Goal: Information Seeking & Learning: Learn about a topic

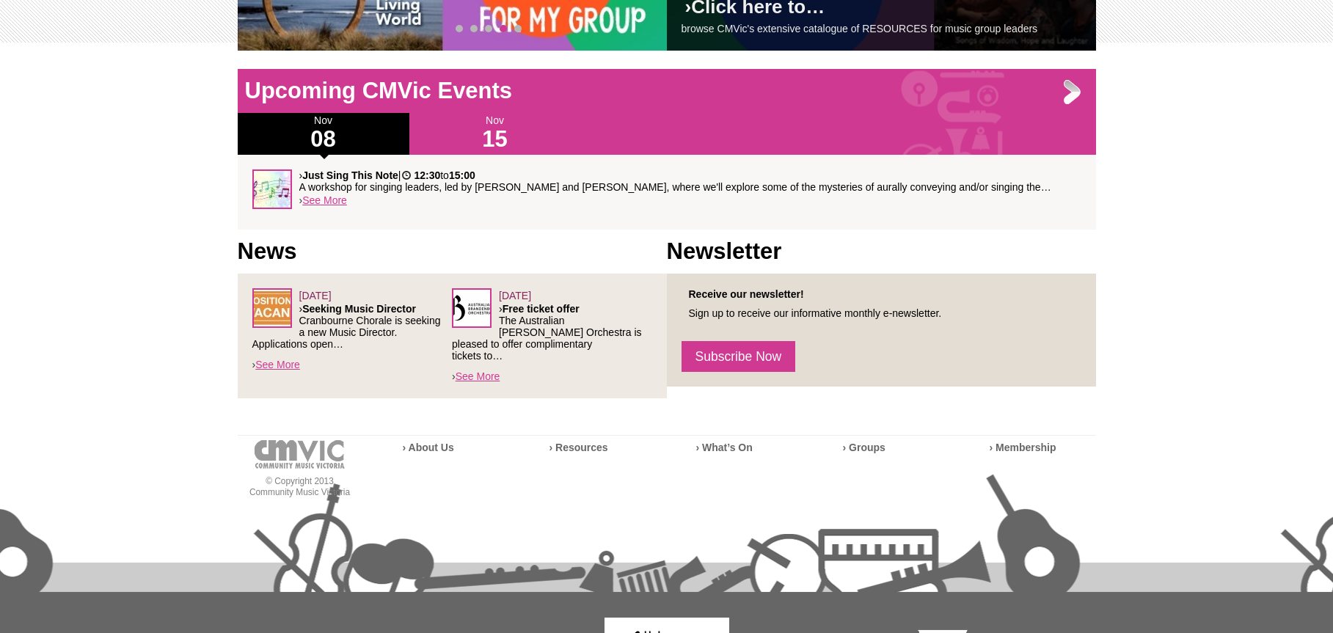
scroll to position [396, 0]
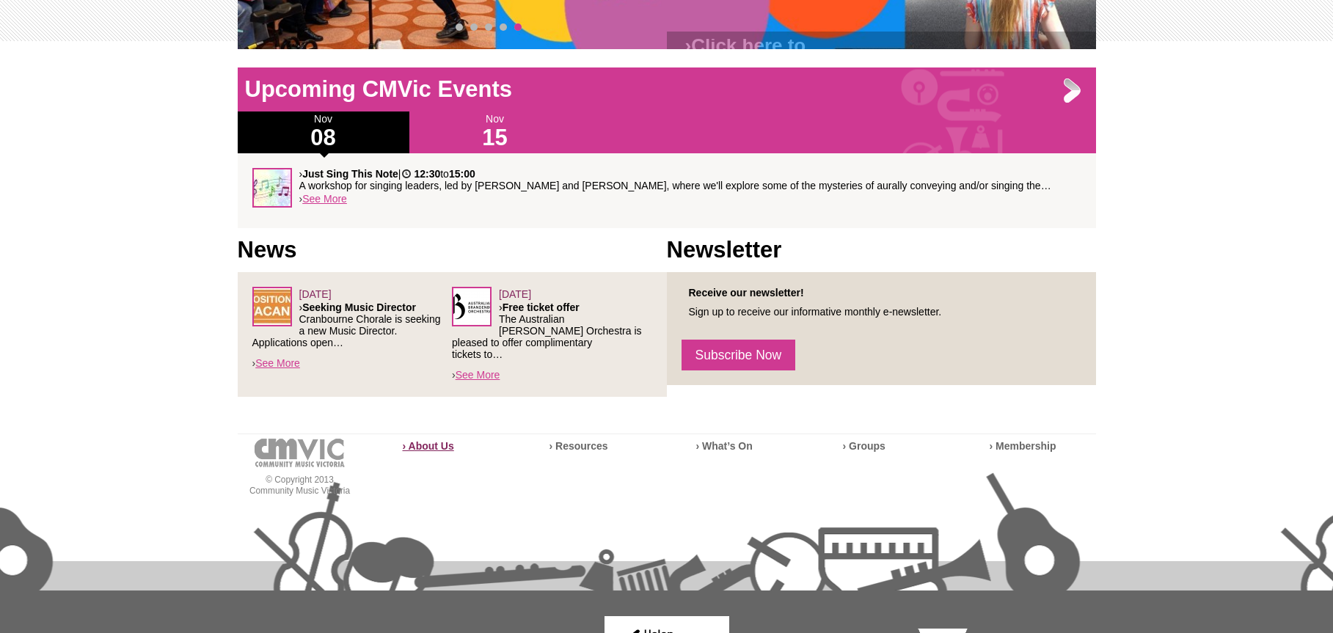
click at [436, 440] on strong "› About Us" at bounding box center [428, 446] width 51 height 12
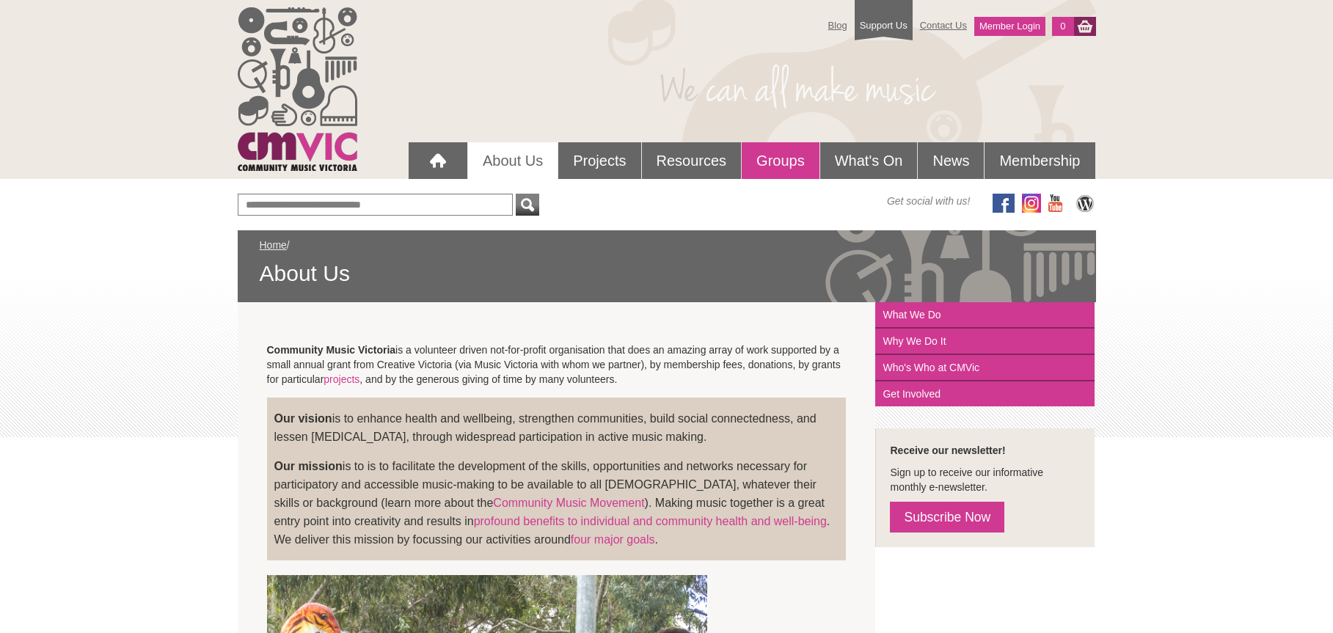
click at [791, 167] on link "Groups" at bounding box center [781, 160] width 78 height 37
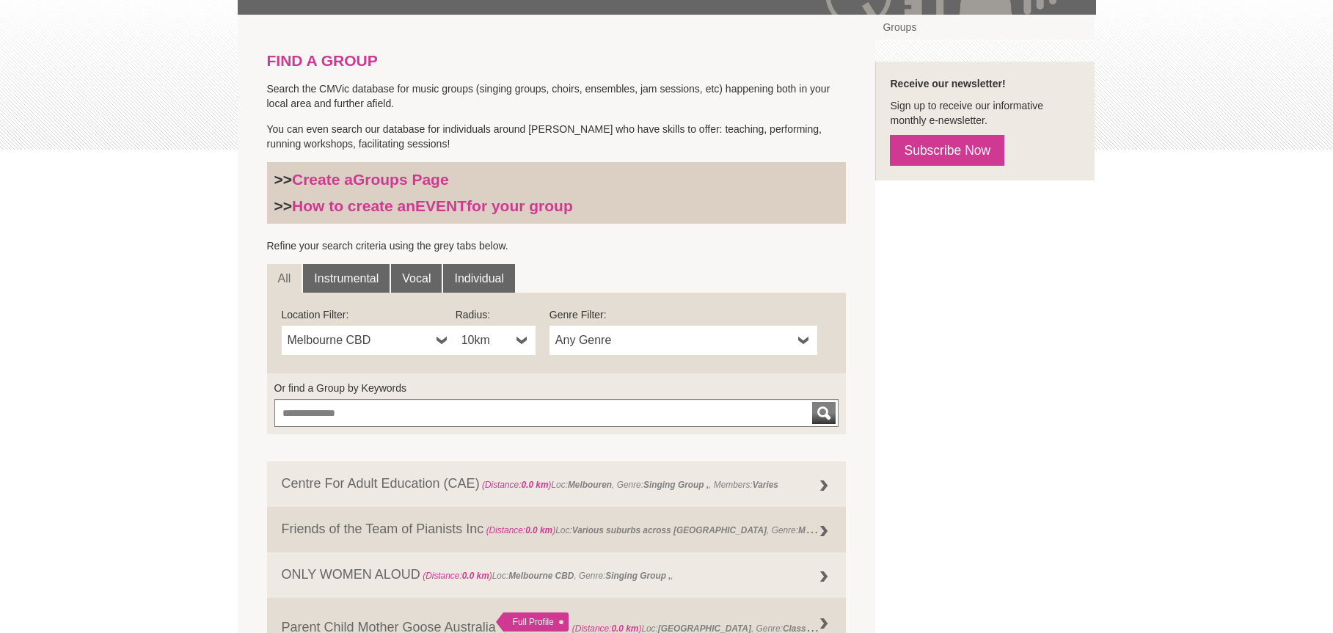
scroll to position [286, 0]
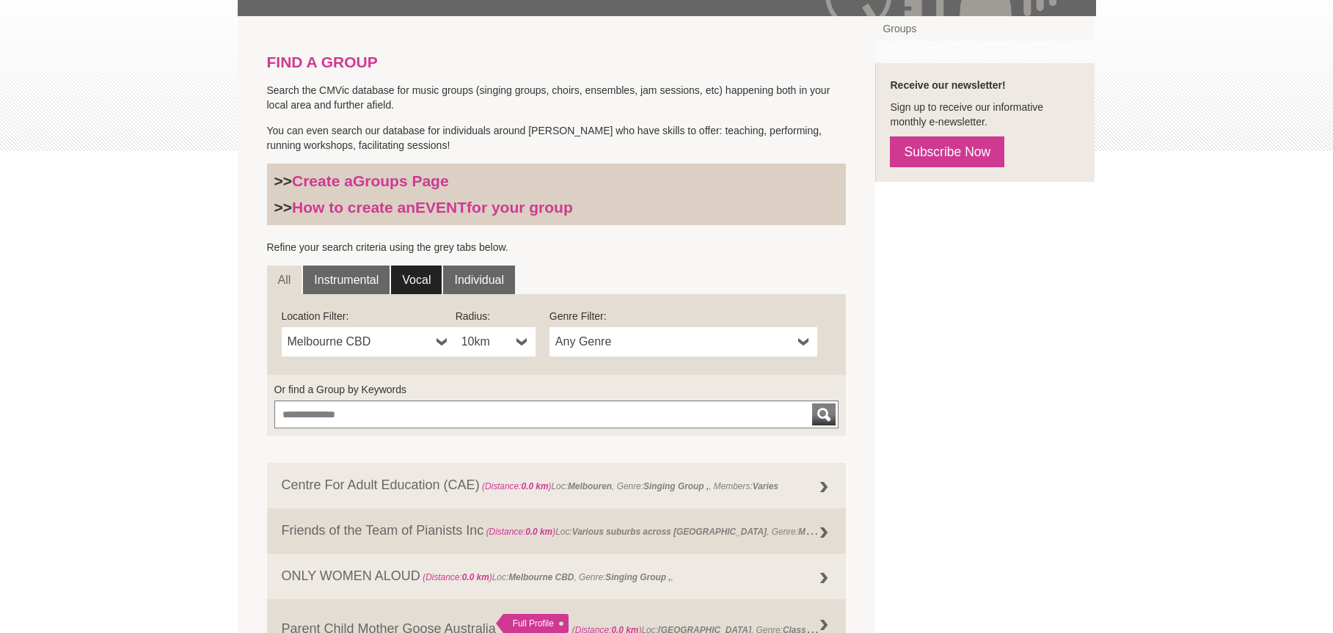
click at [408, 280] on link "Vocal" at bounding box center [416, 280] width 51 height 29
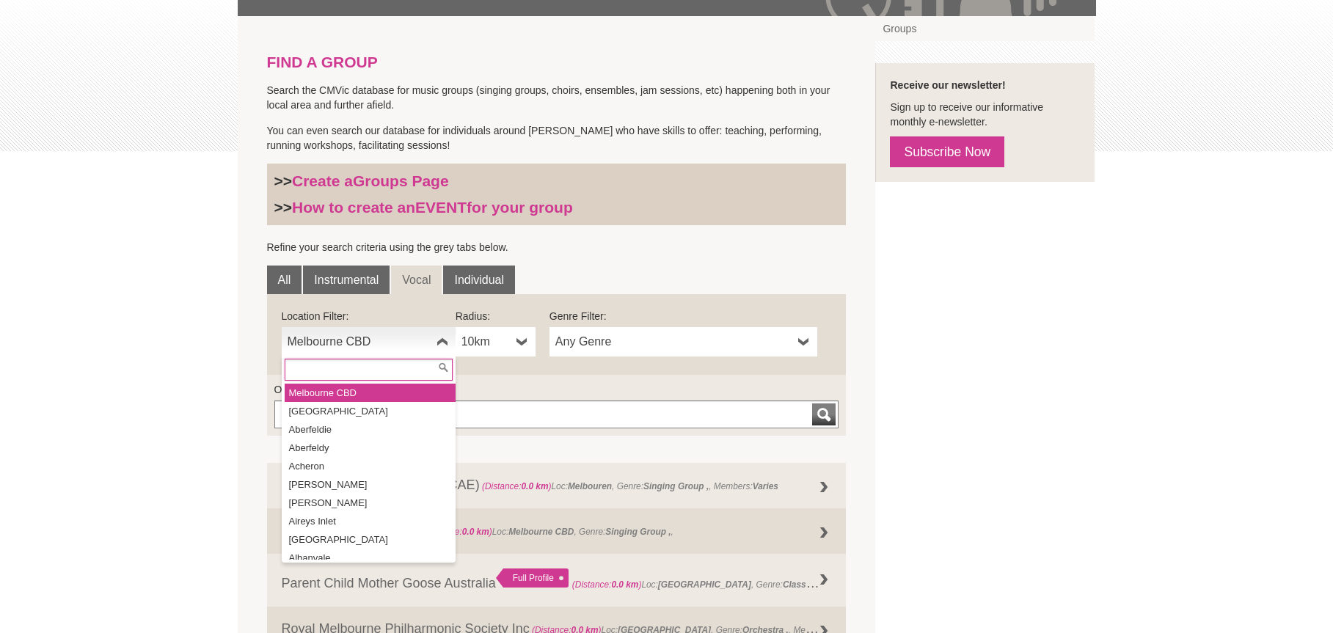
click at [439, 343] on b at bounding box center [442, 341] width 12 height 29
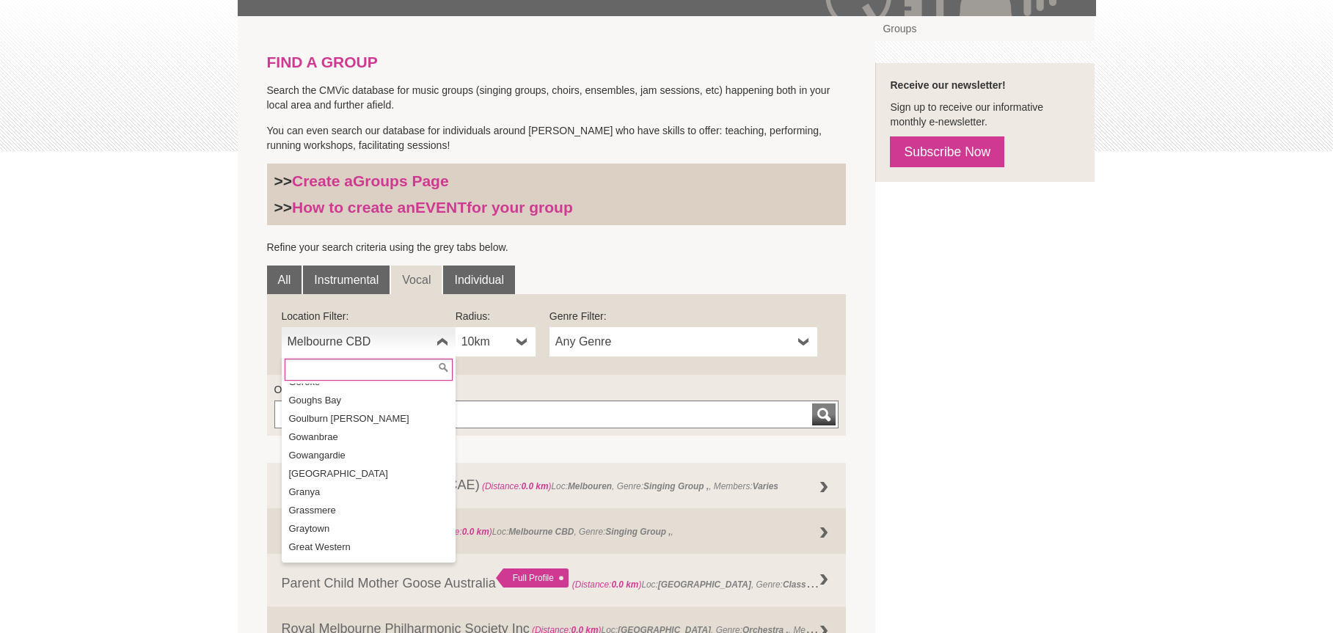
scroll to position [11495, 0]
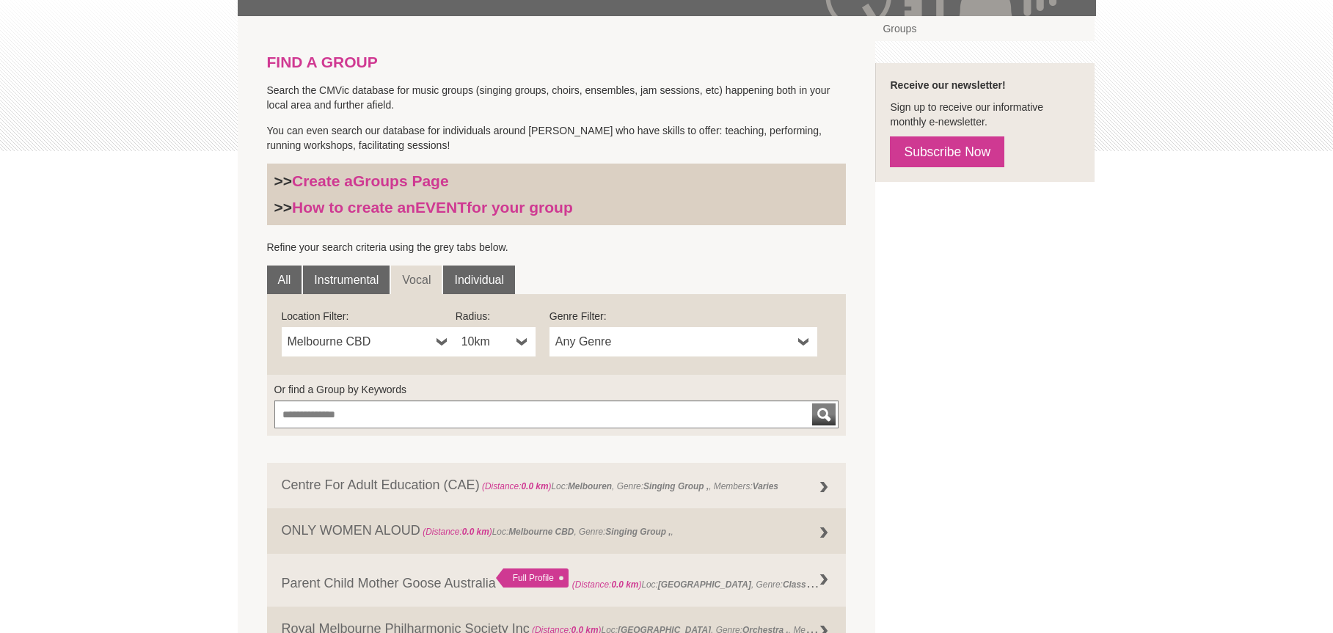
click at [522, 340] on b at bounding box center [522, 341] width 12 height 29
click at [494, 466] on li "100km" at bounding box center [496, 466] width 77 height 18
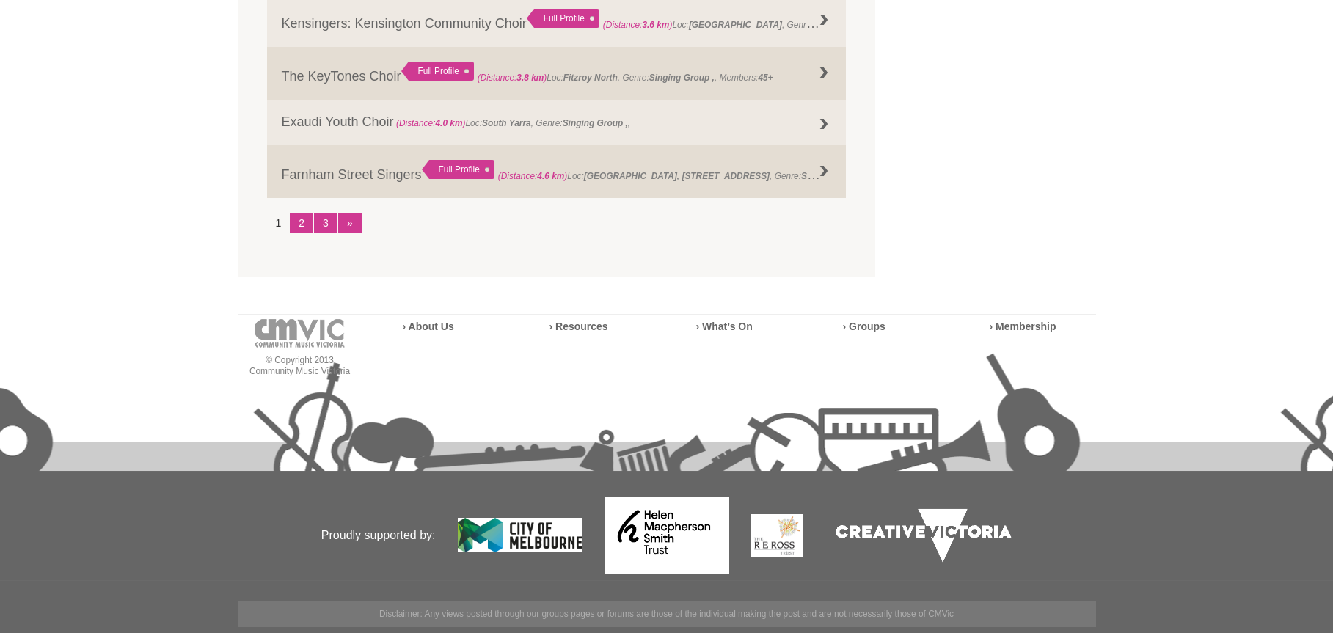
scroll to position [2025, 0]
click at [300, 227] on link "2" at bounding box center [301, 223] width 23 height 21
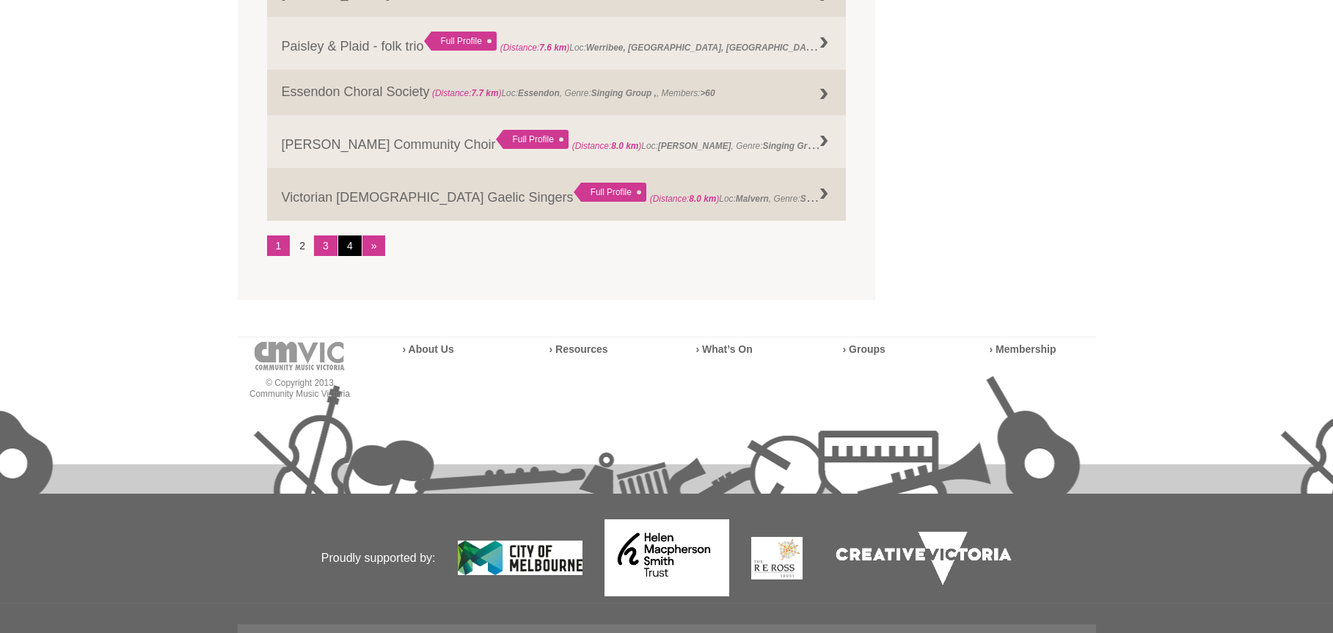
click at [348, 246] on link "4" at bounding box center [349, 245] width 23 height 21
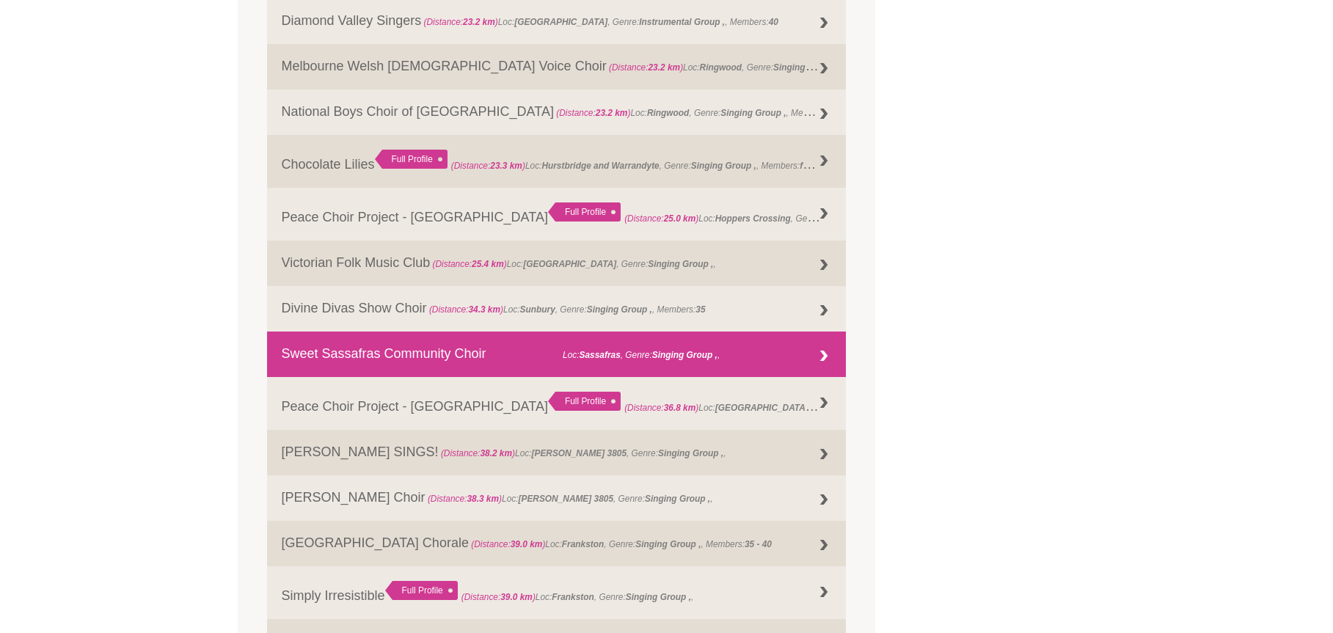
scroll to position [1029, 0]
